Goal: Task Accomplishment & Management: Use online tool/utility

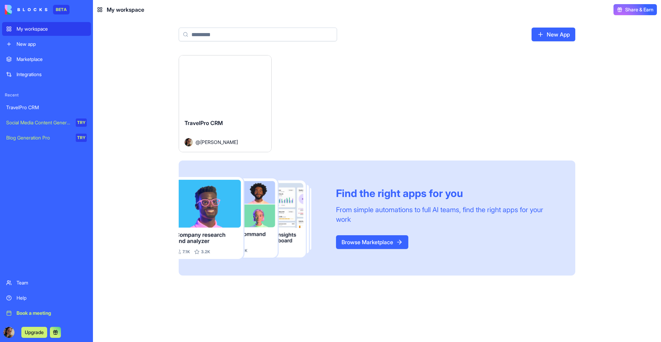
click at [261, 106] on div "Launch" at bounding box center [225, 84] width 92 height 58
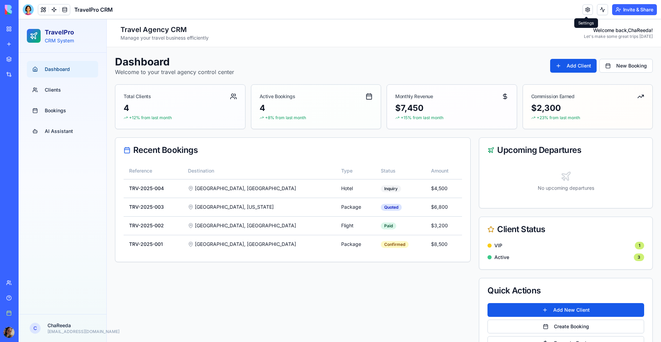
click at [584, 12] on link at bounding box center [588, 9] width 10 height 10
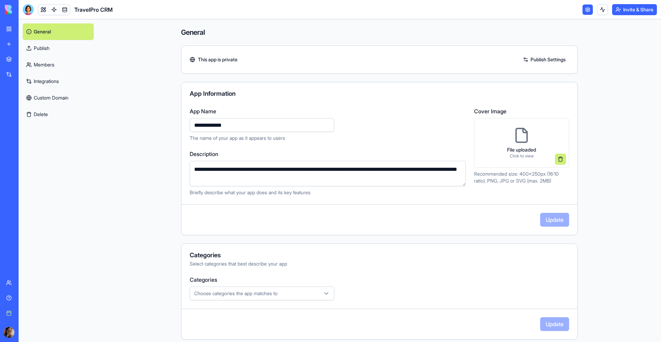
click at [25, 31] on div "My workspace" at bounding box center [21, 28] width 9 height 7
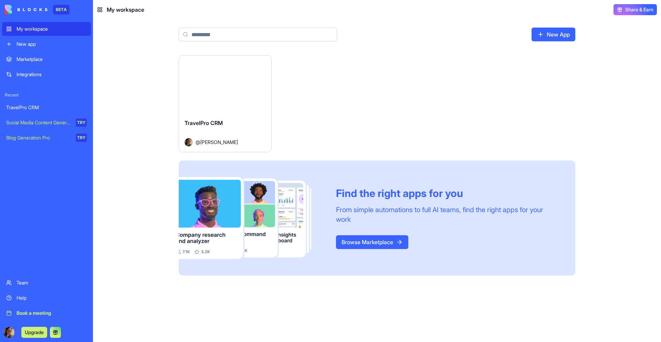
click at [259, 130] on div "TravelPro CRM" at bounding box center [225, 128] width 81 height 19
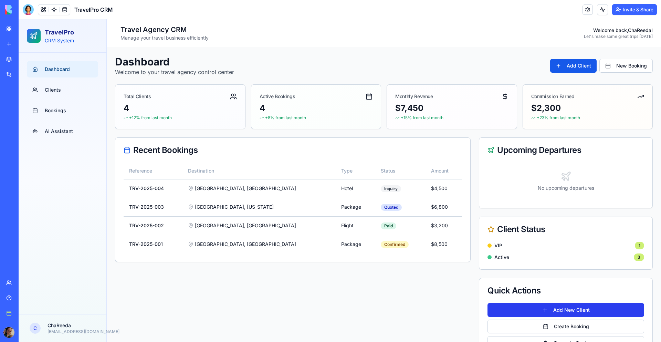
click at [592, 306] on button "Add New Client" at bounding box center [566, 310] width 157 height 14
click at [592, 309] on button "Add New Client" at bounding box center [566, 310] width 157 height 14
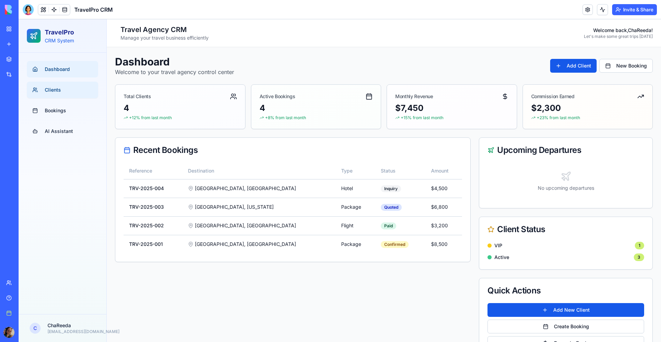
click at [56, 91] on span "Clients" at bounding box center [53, 89] width 16 height 7
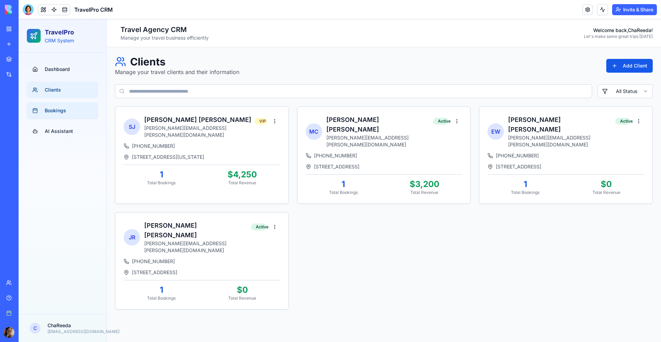
click at [53, 110] on span "Bookings" at bounding box center [55, 110] width 21 height 7
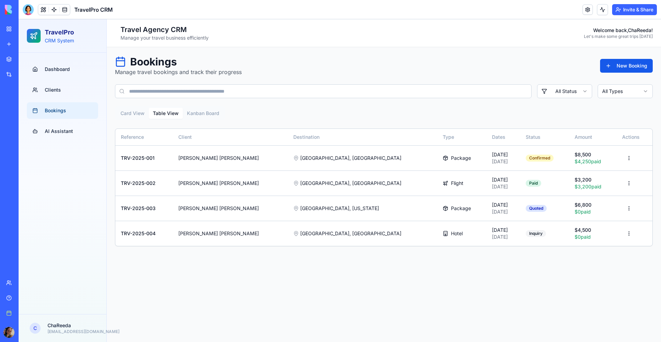
click at [166, 114] on button "Table View" at bounding box center [166, 113] width 34 height 11
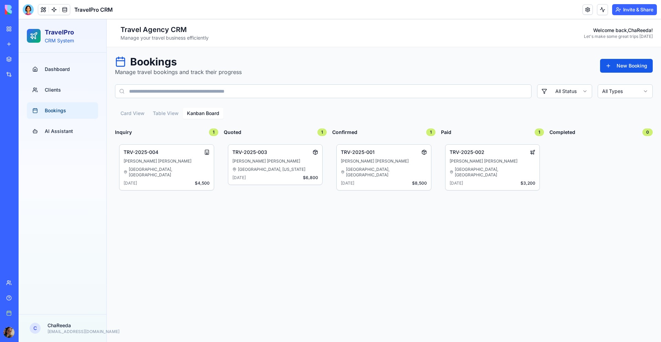
click at [213, 112] on button "Kanban Board" at bounding box center [203, 113] width 41 height 11
click at [130, 116] on button "Card View" at bounding box center [132, 113] width 32 height 11
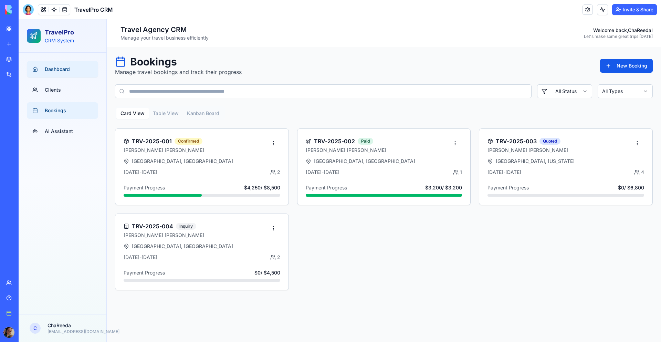
click at [63, 66] on span "Dashboard" at bounding box center [57, 69] width 25 height 7
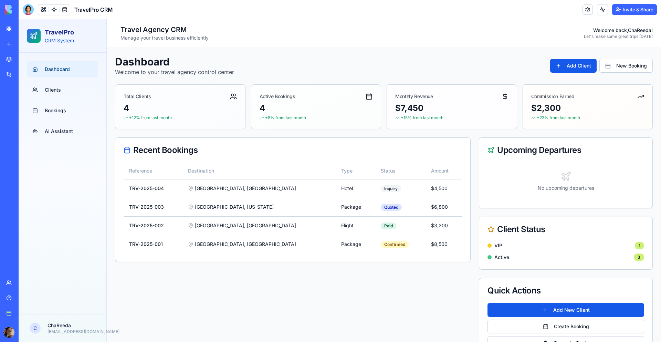
click at [23, 45] on div "New app" at bounding box center [21, 44] width 9 height 7
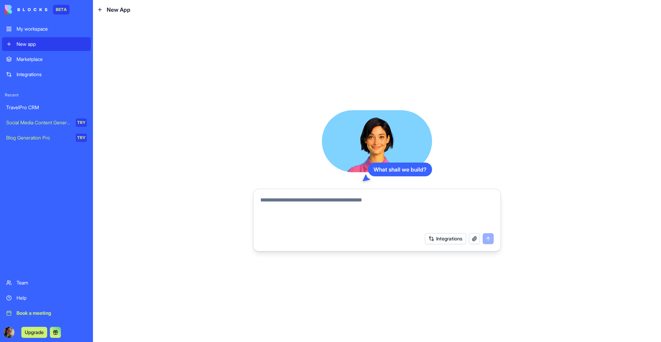
click at [342, 205] on textarea at bounding box center [377, 212] width 234 height 33
type textarea "*"
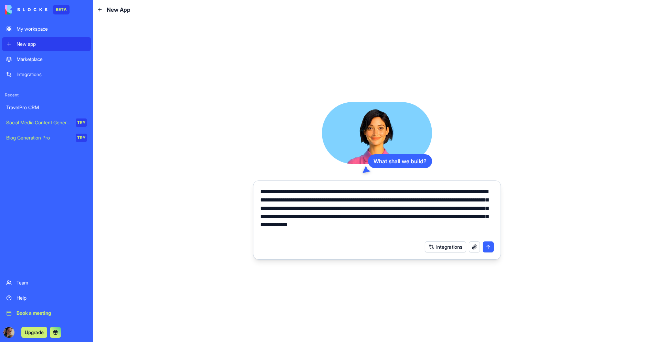
click at [454, 226] on textarea "**********" at bounding box center [377, 213] width 234 height 50
click at [434, 232] on textarea "**********" at bounding box center [377, 213] width 234 height 50
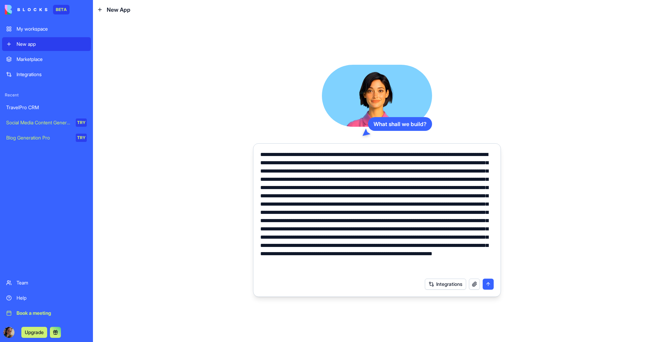
scroll to position [16, 0]
type textarea "**********"
click at [490, 283] on button "submit" at bounding box center [488, 284] width 11 height 11
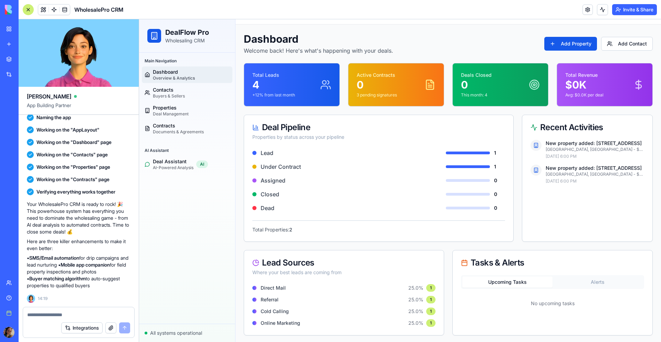
scroll to position [22, 0]
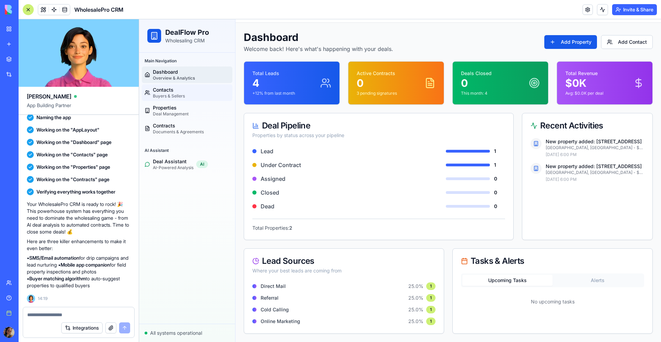
click at [173, 91] on span "Contacts" at bounding box center [169, 89] width 32 height 7
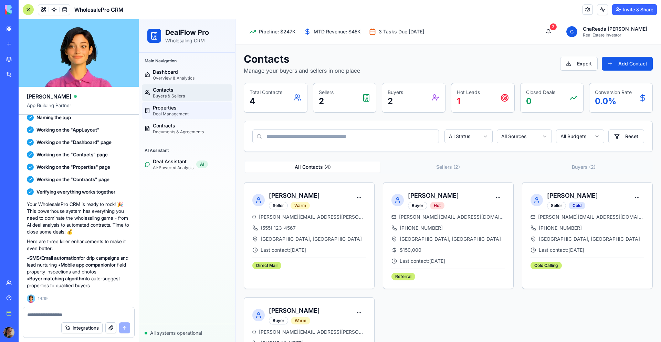
click at [179, 107] on span "Properties" at bounding box center [171, 107] width 36 height 7
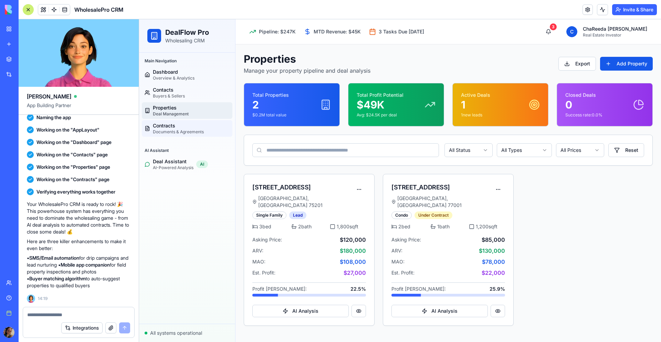
click at [172, 123] on span "Contracts" at bounding box center [178, 125] width 51 height 7
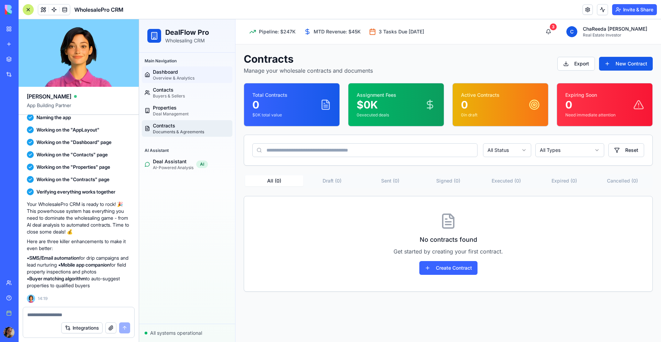
click at [193, 72] on span "Dashboard" at bounding box center [174, 72] width 42 height 7
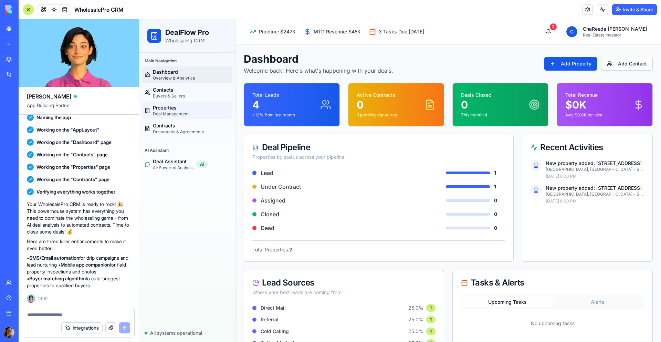
click at [169, 116] on span "Deal Management" at bounding box center [171, 114] width 36 height 6
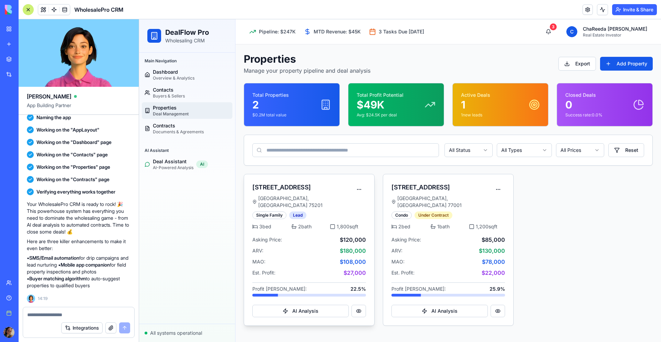
click at [314, 195] on div "[GEOGRAPHIC_DATA]" at bounding box center [302, 202] width 100 height 14
click at [622, 62] on button "Add Property" at bounding box center [626, 64] width 53 height 14
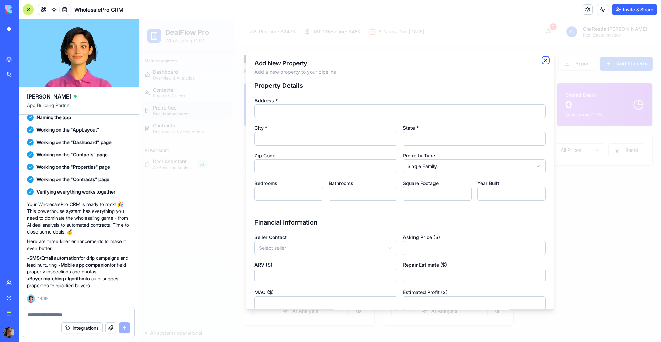
click at [545, 61] on icon "button" at bounding box center [546, 60] width 3 height 3
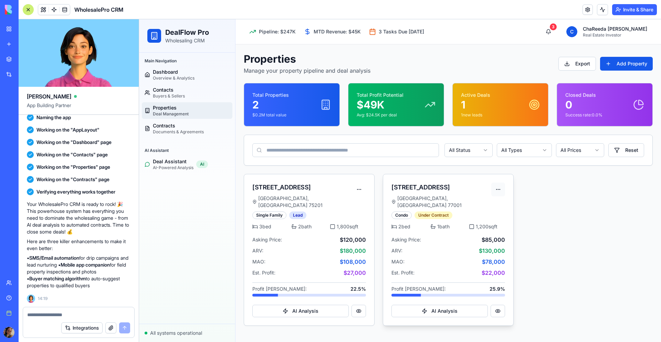
click at [498, 191] on html "DealFlow Pro Wholesaling CRM Main Navigation Dashboard Overview & Analytics Con…" at bounding box center [400, 180] width 522 height 323
click at [571, 196] on html "DealFlow Pro Wholesaling CRM Main Navigation Dashboard Overview & Analytics Con…" at bounding box center [400, 180] width 522 height 323
click at [364, 190] on html "DealFlow Pro Wholesaling CRM Main Navigation Dashboard Overview & Analytics Con…" at bounding box center [400, 180] width 522 height 323
click at [617, 198] on html "DealFlow Pro Wholesaling CRM Main Navigation Dashboard Overview & Analytics Con…" at bounding box center [400, 180] width 522 height 323
click at [165, 127] on span "Contracts" at bounding box center [178, 125] width 51 height 7
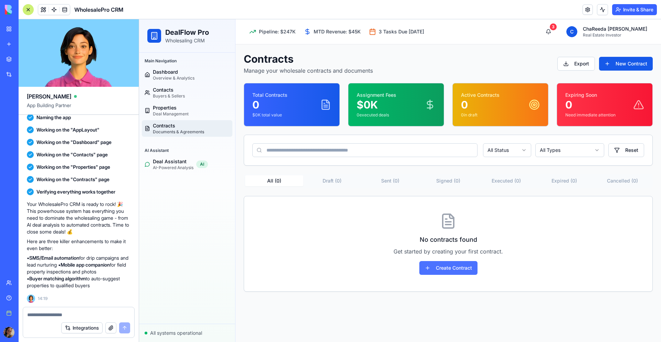
click at [455, 270] on button "Create Contract" at bounding box center [449, 268] width 58 height 14
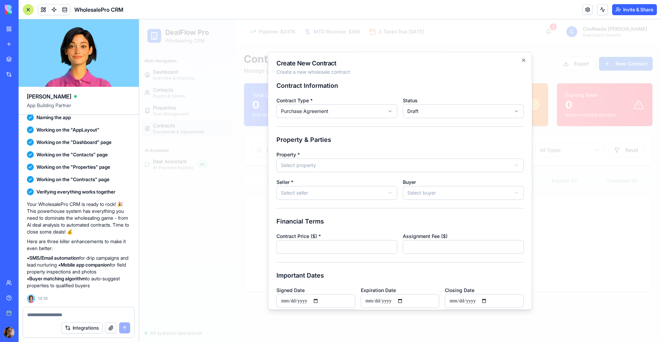
click at [455, 111] on body "**********" at bounding box center [400, 180] width 522 height 323
click at [473, 90] on body "**********" at bounding box center [400, 180] width 522 height 323
click at [524, 59] on icon "button" at bounding box center [524, 61] width 6 height 6
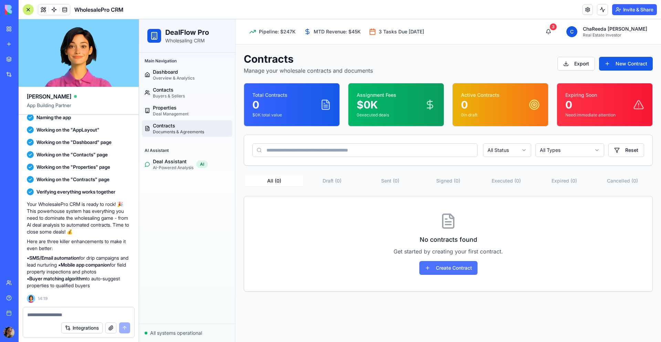
click at [423, 268] on button "Create Contract" at bounding box center [449, 268] width 58 height 14
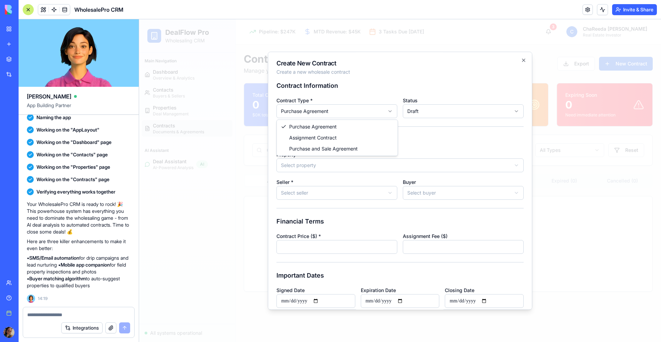
click at [356, 111] on body "**********" at bounding box center [400, 180] width 522 height 323
select select "**********"
click at [328, 165] on body "**********" at bounding box center [400, 180] width 522 height 323
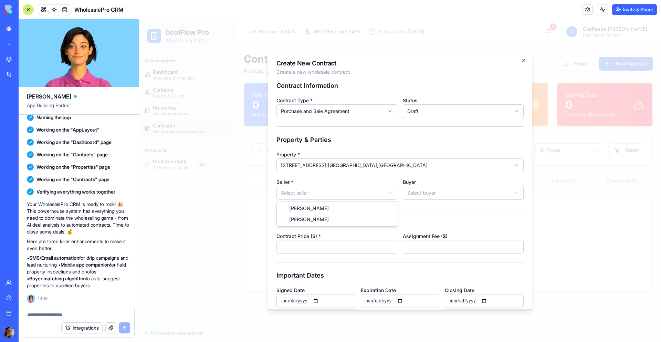
click at [319, 193] on body "**********" at bounding box center [400, 180] width 522 height 323
click at [416, 195] on body "**********" at bounding box center [400, 180] width 522 height 323
click at [342, 249] on input "Contract Price ($) *" at bounding box center [337, 247] width 121 height 14
type input "******"
click at [437, 249] on input "Assignment Fee ($)" at bounding box center [463, 247] width 121 height 14
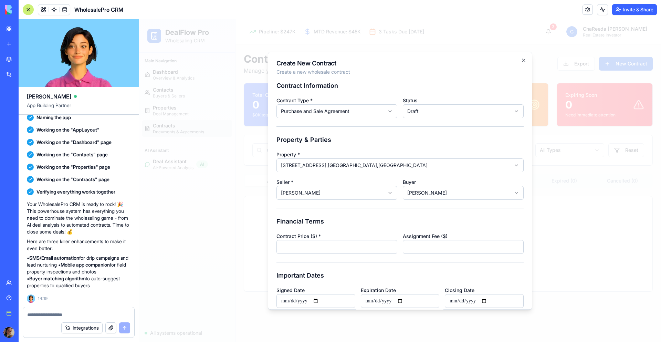
type input "*"
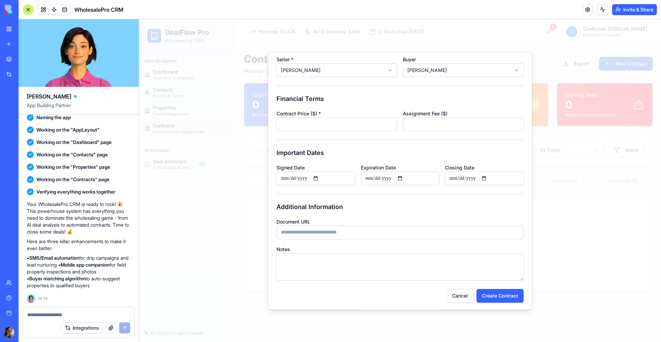
scroll to position [124, 0]
type input "*****"
click at [338, 174] on input "Signed Date" at bounding box center [316, 177] width 79 height 14
click at [290, 177] on input "Signed Date" at bounding box center [316, 177] width 79 height 14
click at [323, 176] on input "Signed Date" at bounding box center [316, 177] width 79 height 14
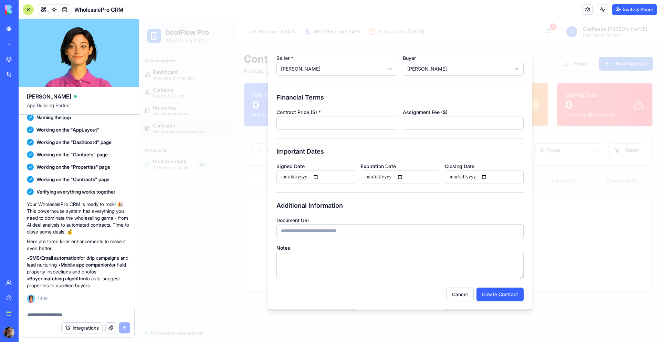
type input "**********"
click at [407, 176] on input "Expiration Date" at bounding box center [400, 177] width 79 height 14
type input "**********"
click at [490, 177] on input "Closing Date" at bounding box center [484, 177] width 79 height 14
type input "**********"
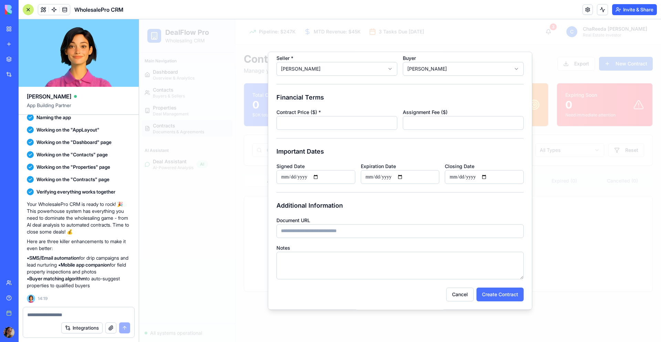
click at [508, 299] on button "Create Contract" at bounding box center [500, 295] width 47 height 14
select select "**********"
select select
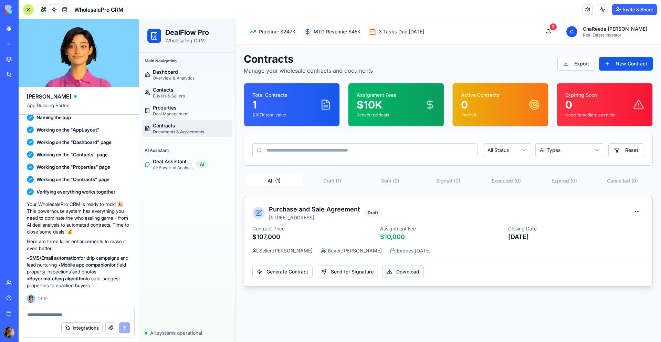
click at [403, 271] on button "Download" at bounding box center [403, 272] width 42 height 12
click at [414, 272] on button "Download" at bounding box center [403, 272] width 42 height 12
click at [285, 273] on button "Generate Contract" at bounding box center [282, 272] width 60 height 12
click at [402, 272] on button "Download" at bounding box center [403, 272] width 42 height 12
click at [641, 212] on html "DealFlow Pro Wholesaling CRM Main Navigation Dashboard Overview & Analytics Con…" at bounding box center [400, 180] width 522 height 323
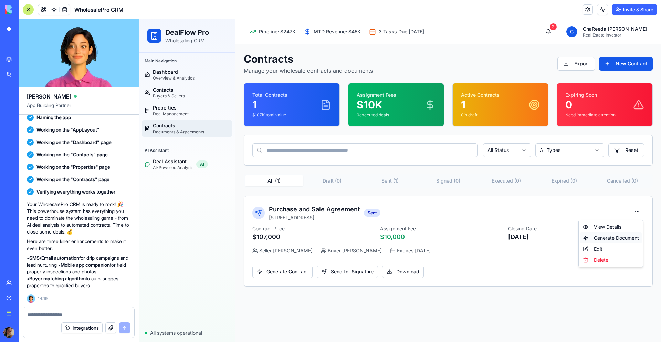
click at [622, 239] on div "Generate Document" at bounding box center [611, 237] width 62 height 11
click at [390, 275] on button "Download" at bounding box center [403, 272] width 42 height 12
click at [556, 34] on button "3" at bounding box center [549, 32] width 14 height 14
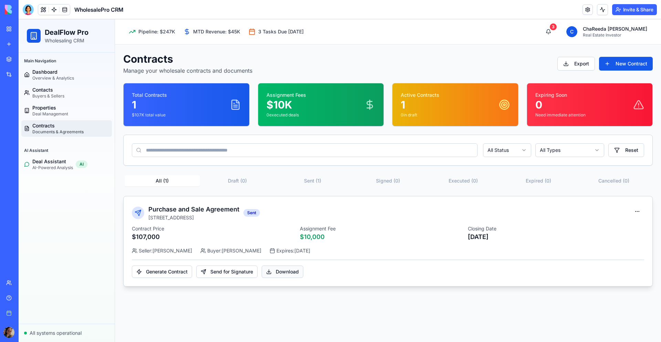
click at [288, 271] on button "Download" at bounding box center [283, 272] width 42 height 12
click at [240, 267] on button "Send for Signature" at bounding box center [226, 272] width 61 height 12
click at [216, 273] on button "Send for Signature" at bounding box center [226, 272] width 61 height 12
click at [637, 211] on html "DealFlow Pro Wholesaling CRM Main Navigation Dashboard Overview & Analytics Con…" at bounding box center [340, 180] width 643 height 323
click at [597, 260] on div "Delete" at bounding box center [611, 260] width 62 height 11
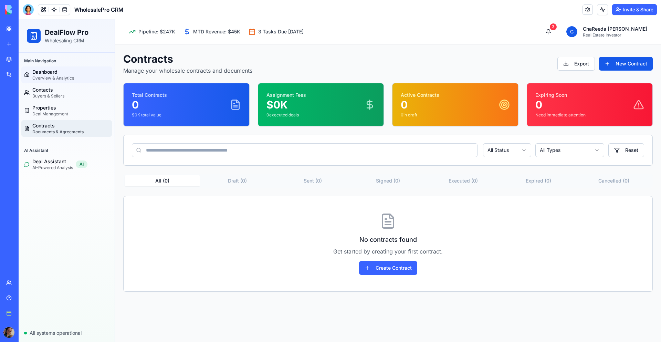
click at [59, 77] on span "Overview & Analytics" at bounding box center [53, 78] width 42 height 6
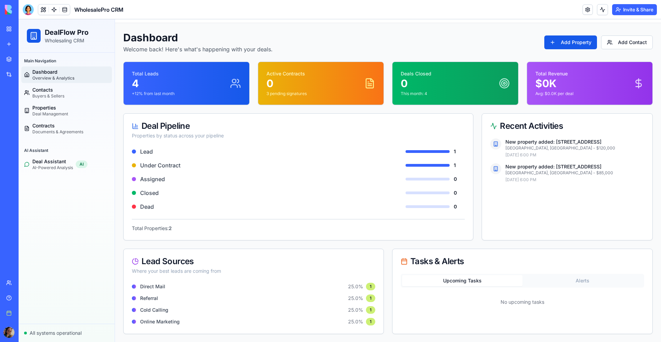
scroll to position [22, 0]
click at [25, 121] on div "WholesalePro CRM" at bounding box center [15, 122] width 19 height 7
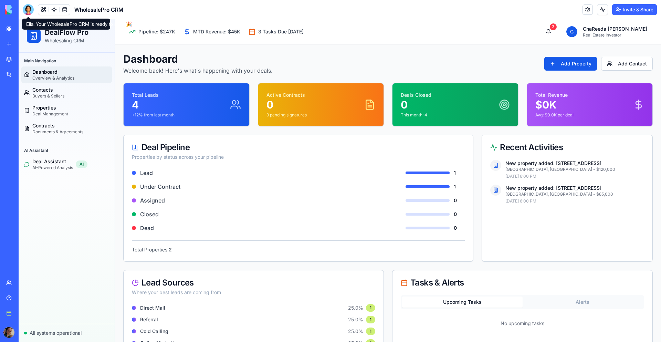
click at [27, 7] on div at bounding box center [28, 9] width 11 height 11
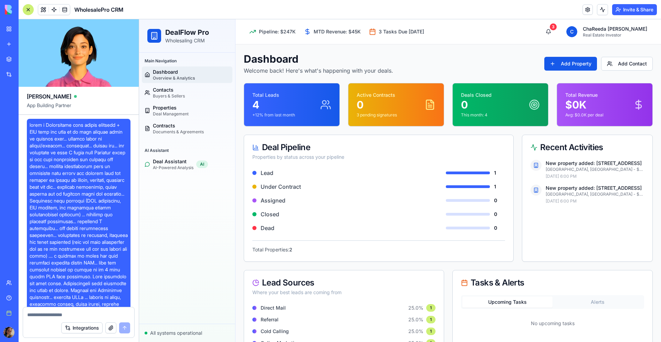
scroll to position [406, 0]
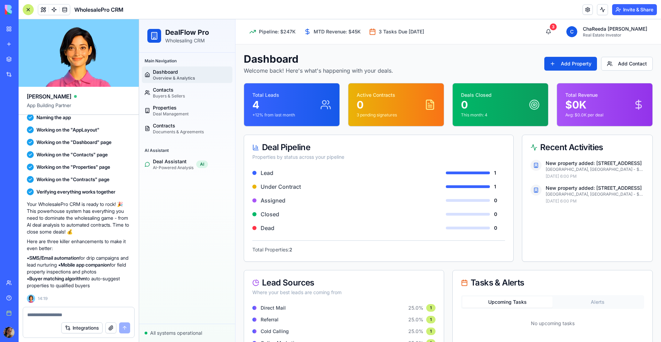
click at [58, 312] on textarea at bounding box center [78, 314] width 103 height 7
click at [68, 316] on textarea at bounding box center [78, 314] width 103 height 7
type textarea "*"
click at [80, 329] on button "Integrations" at bounding box center [81, 327] width 41 height 11
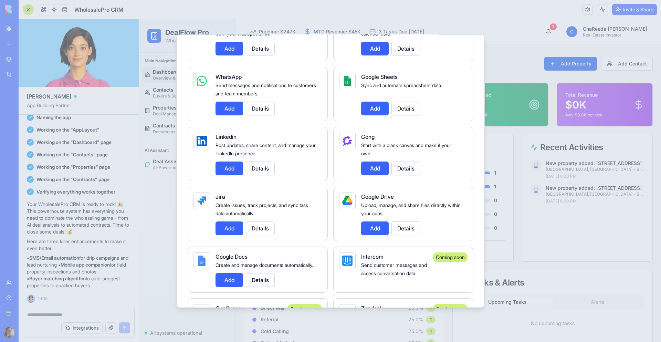
scroll to position [373, 0]
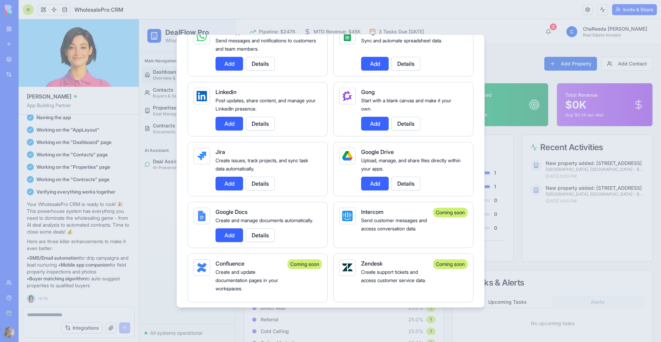
click at [227, 242] on button "Add" at bounding box center [230, 235] width 28 height 14
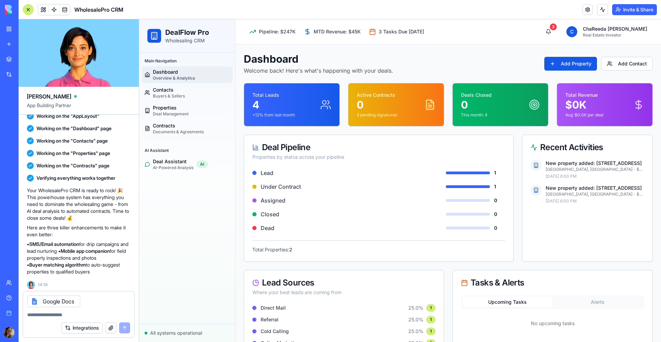
click at [110, 328] on button "button" at bounding box center [110, 327] width 11 height 11
click at [87, 301] on div "Google Docs" at bounding box center [78, 299] width 111 height 16
click at [98, 301] on div "Google Docs" at bounding box center [78, 299] width 111 height 16
click at [84, 313] on textarea at bounding box center [78, 314] width 103 height 7
click at [122, 328] on div "Integrations" at bounding box center [95, 327] width 69 height 11
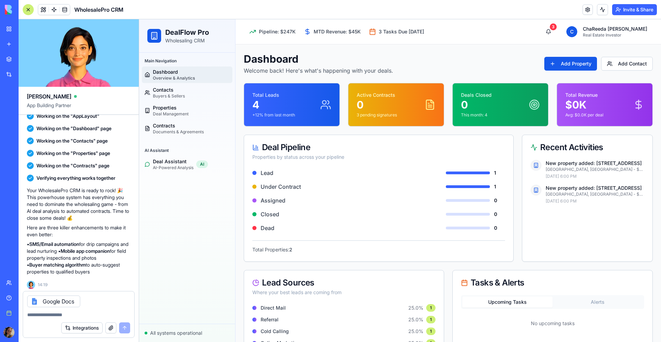
click at [74, 316] on textarea at bounding box center [78, 314] width 103 height 7
type textarea "**********"
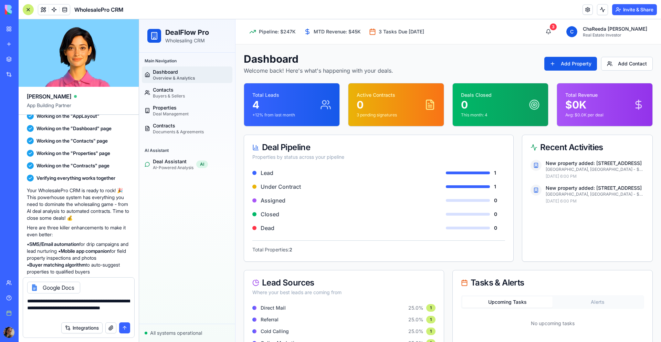
click at [125, 328] on button "submit" at bounding box center [124, 327] width 11 height 11
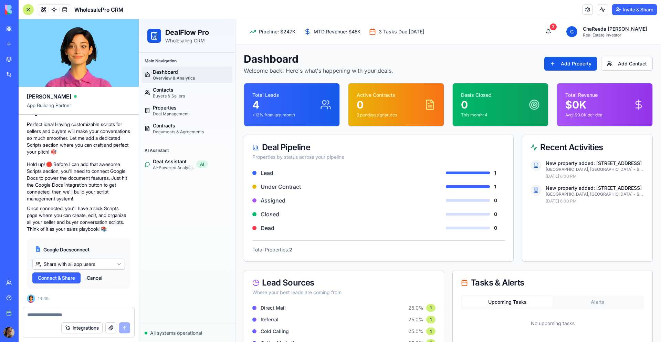
scroll to position [661, 0]
click at [58, 279] on span "Connect & Share" at bounding box center [56, 278] width 37 height 7
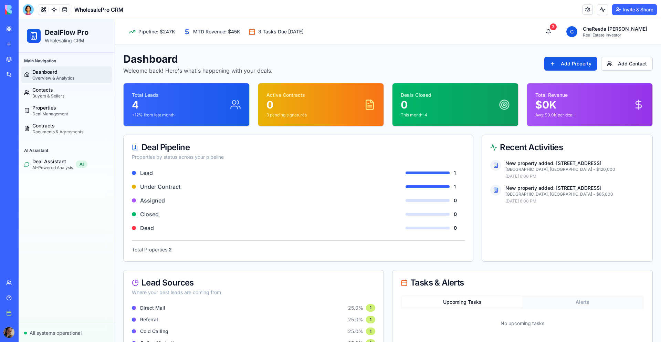
click at [40, 332] on button "Upgrade" at bounding box center [34, 332] width 26 height 11
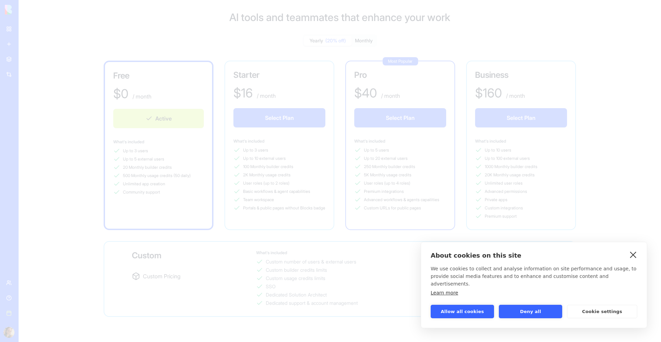
click at [633, 259] on link "close" at bounding box center [633, 254] width 11 height 11
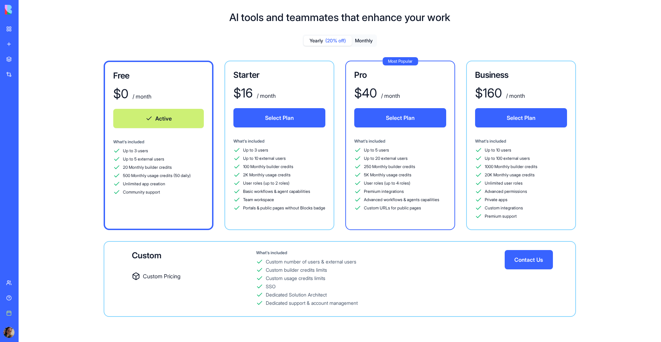
click at [27, 9] on img at bounding box center [26, 10] width 43 height 10
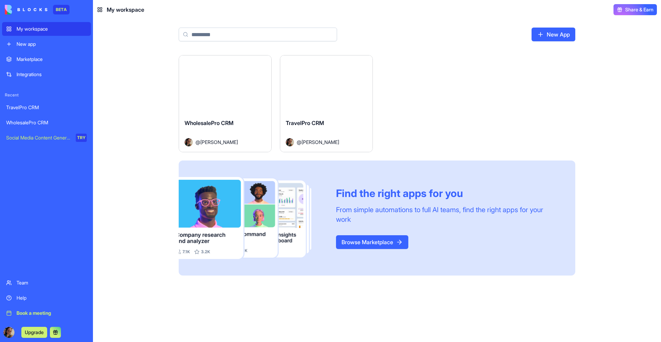
click at [226, 79] on button "Launch" at bounding box center [225, 84] width 52 height 14
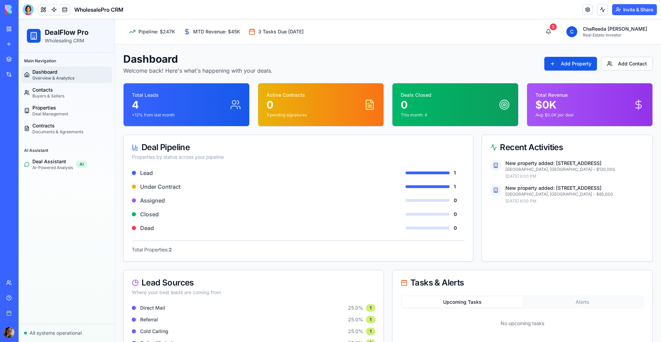
click at [19, 76] on div "Integrations" at bounding box center [21, 74] width 9 height 7
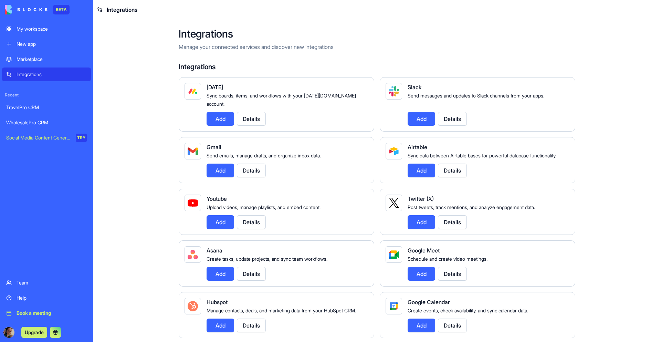
click at [39, 61] on div "Marketplace" at bounding box center [52, 59] width 70 height 7
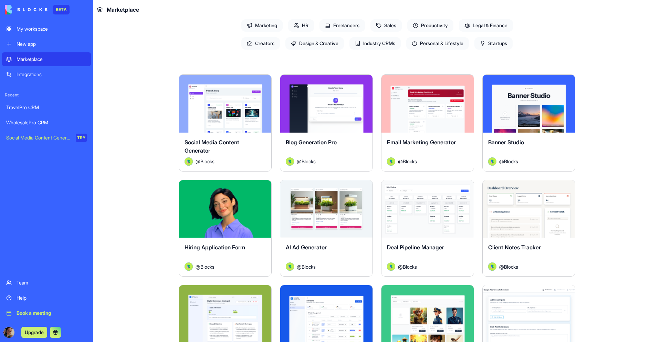
scroll to position [85, 0]
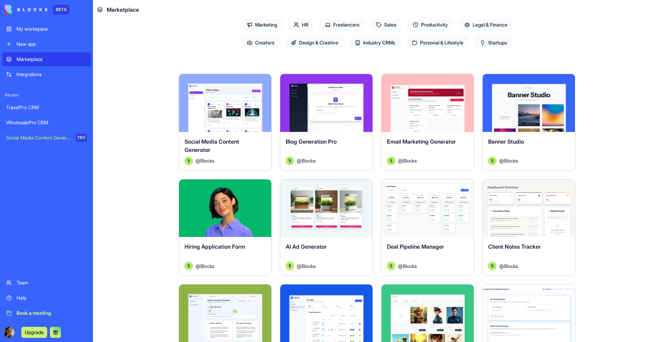
click at [529, 213] on button "Explore" at bounding box center [529, 208] width 52 height 14
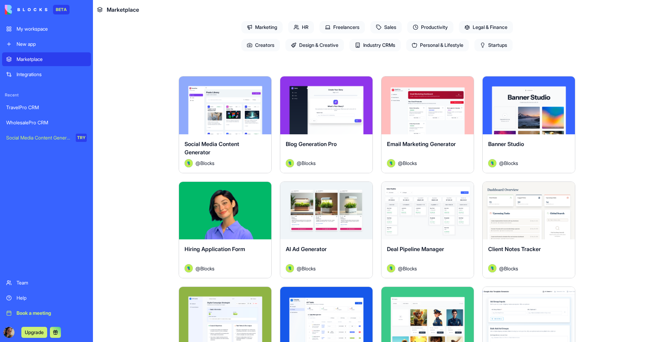
scroll to position [23, 0]
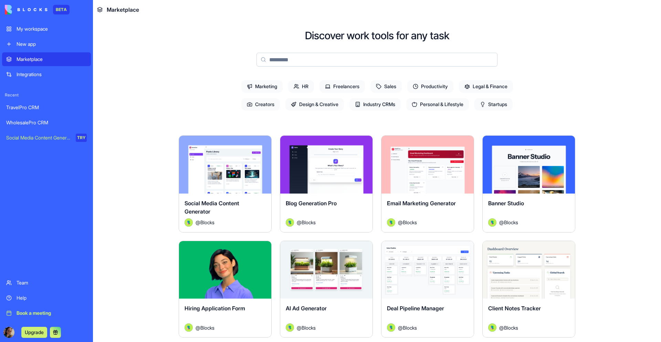
click at [412, 175] on div "Explore" at bounding box center [428, 165] width 92 height 58
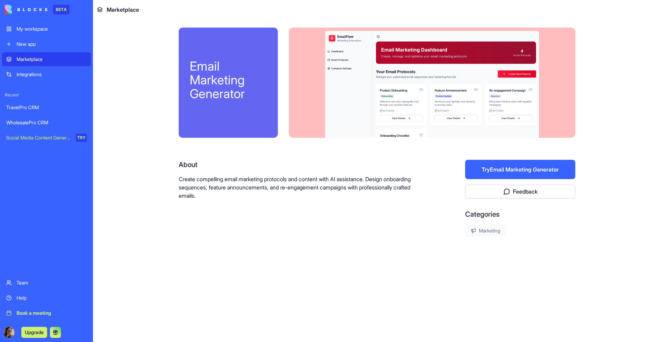
click at [42, 127] on link "WholesalePro CRM" at bounding box center [46, 123] width 89 height 14
